Goal: Transaction & Acquisition: Purchase product/service

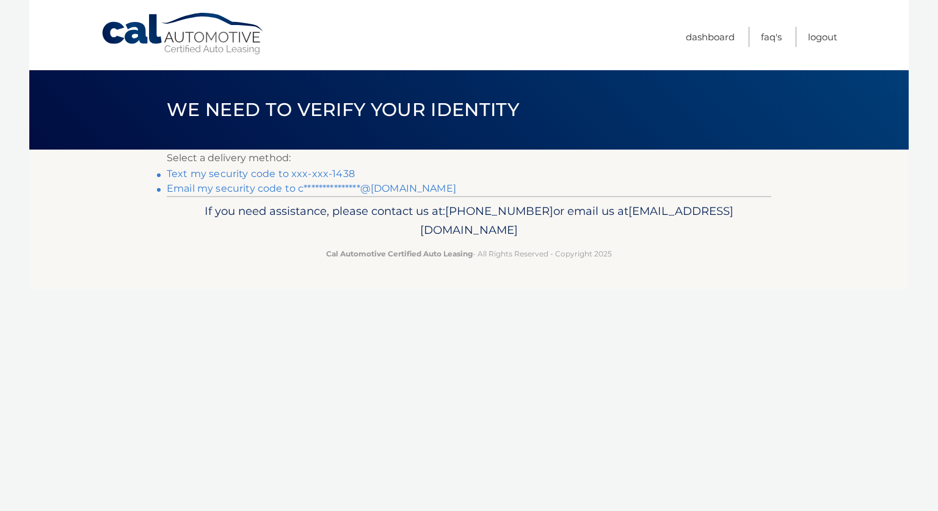
click at [342, 173] on link "Text my security code to xxx-xxx-1438" at bounding box center [261, 174] width 188 height 12
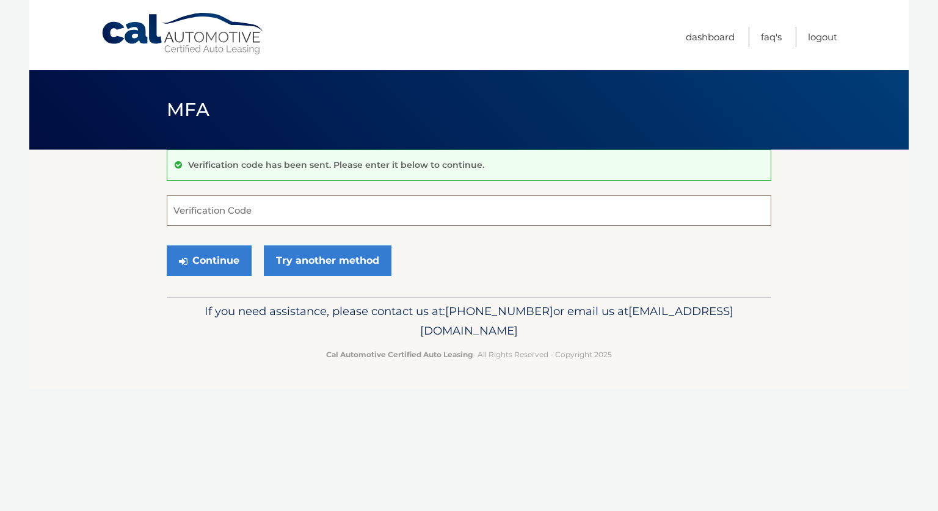
click at [277, 217] on input "Verification Code" at bounding box center [469, 210] width 604 height 31
type input "762603"
click at [209, 277] on div "Continue Try another method" at bounding box center [469, 262] width 604 height 42
click at [202, 263] on button "Continue" at bounding box center [209, 260] width 85 height 31
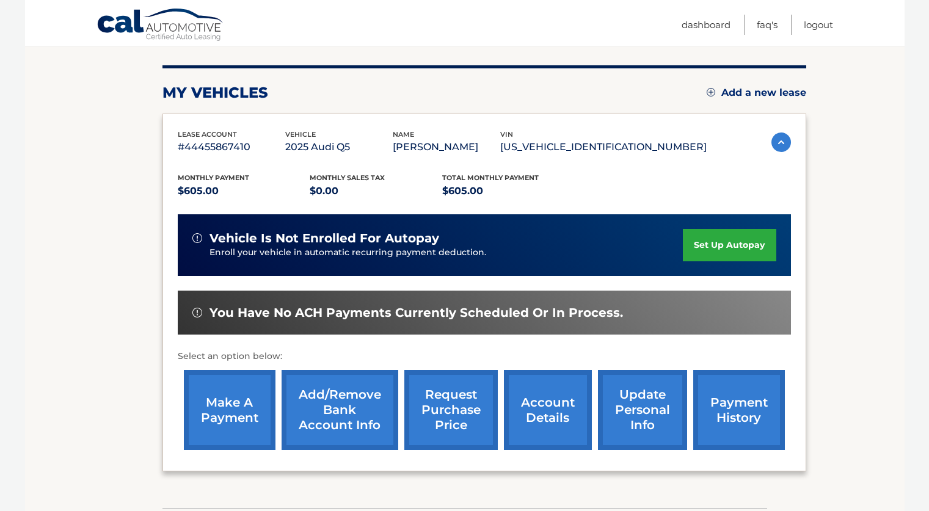
scroll to position [142, 0]
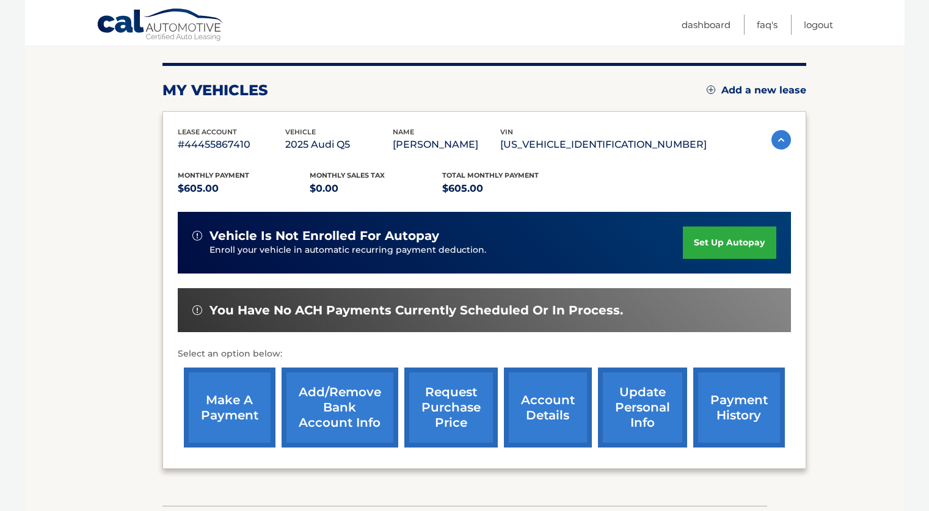
click at [253, 409] on link "make a payment" at bounding box center [230, 408] width 92 height 80
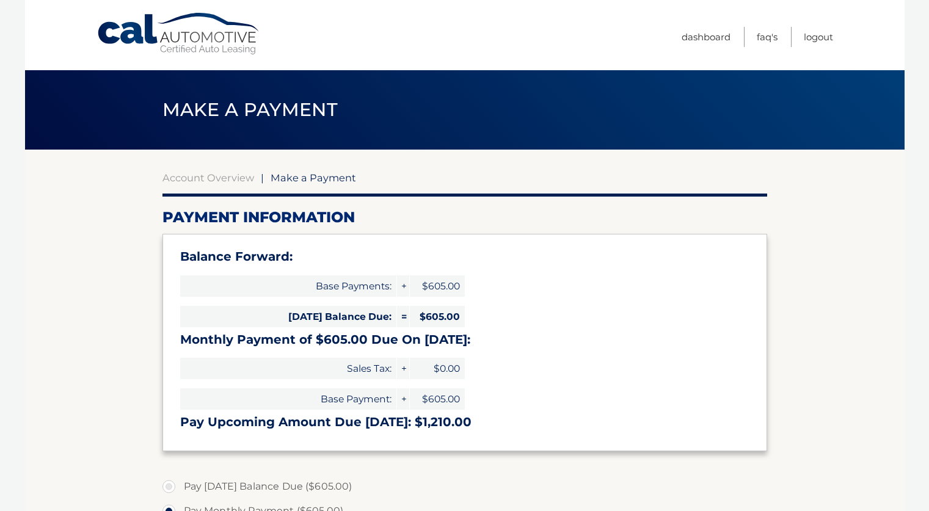
select select "YjFjNjM3NjAtYmM4YS00ZTU3LWJjZTQtYmU1YmIxMGExOWM2"
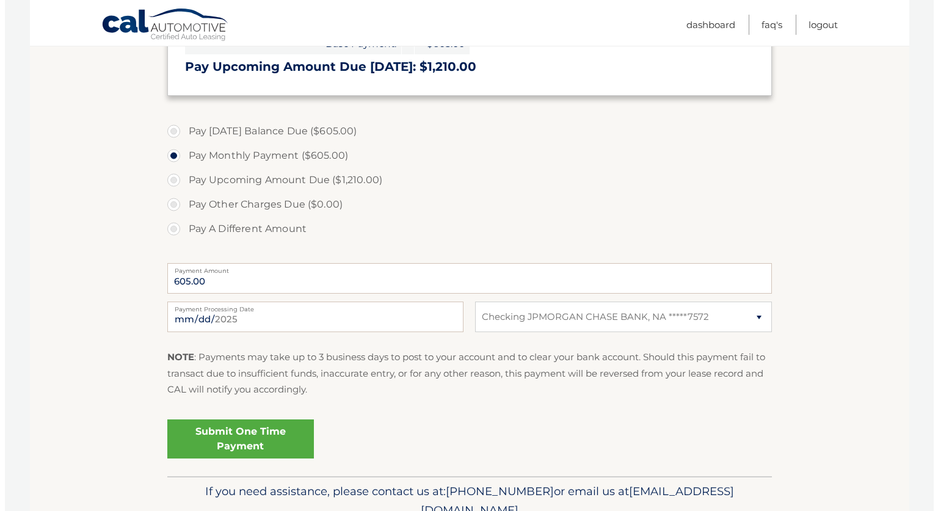
scroll to position [356, 0]
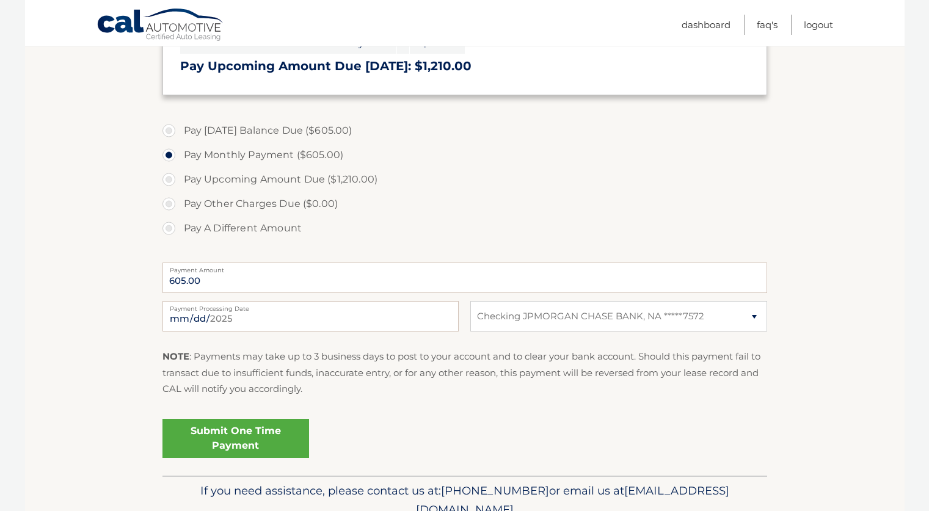
click at [231, 436] on link "Submit One Time Payment" at bounding box center [235, 438] width 147 height 39
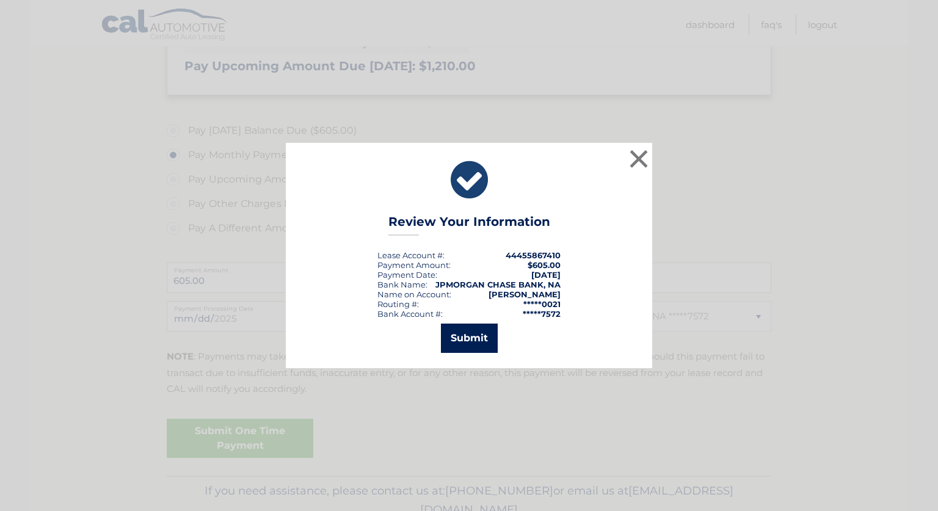
click at [459, 333] on button "Submit" at bounding box center [469, 338] width 57 height 29
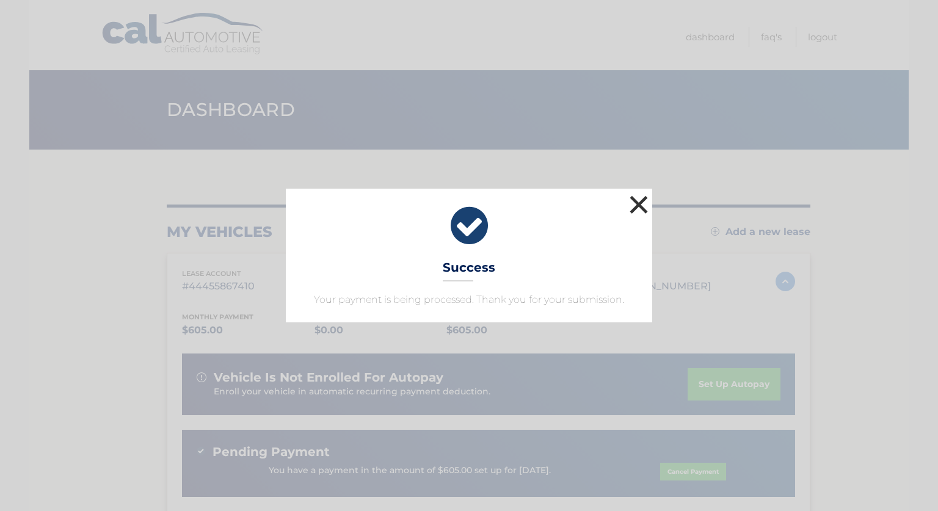
click at [645, 206] on button "×" at bounding box center [638, 204] width 24 height 24
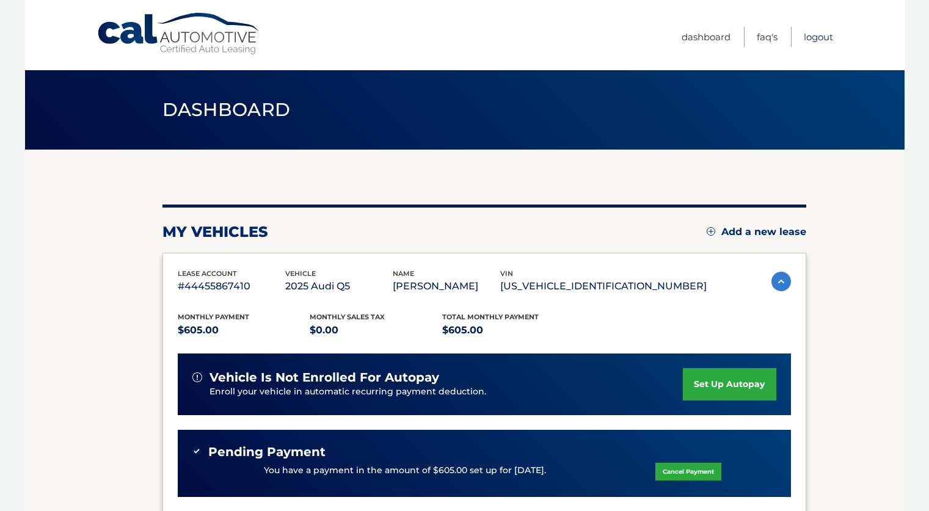
click at [825, 42] on link "Logout" at bounding box center [817, 37] width 29 height 20
